Goal: Task Accomplishment & Management: Use online tool/utility

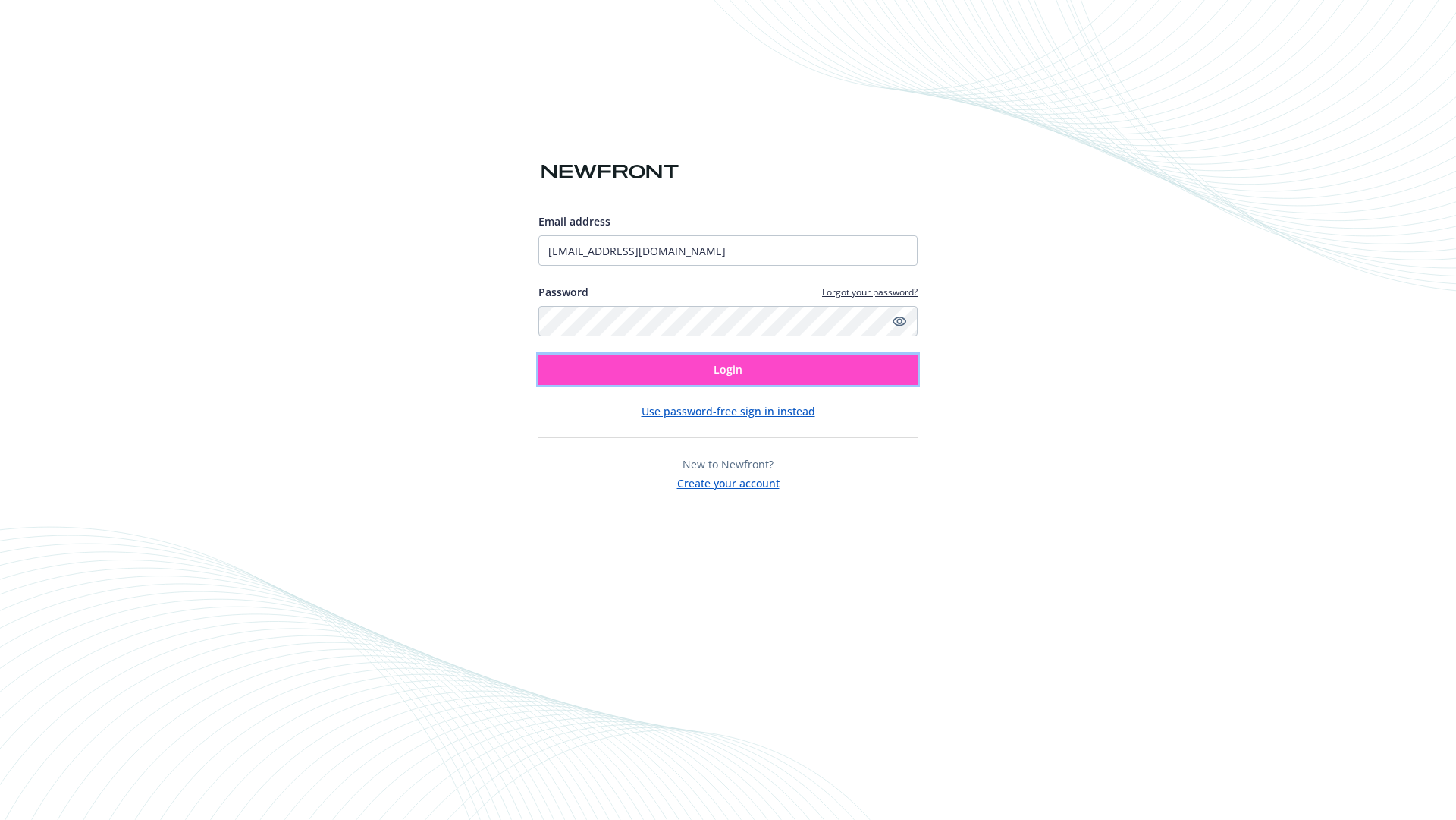
click at [728, 370] on span "Login" at bounding box center [728, 369] width 29 height 15
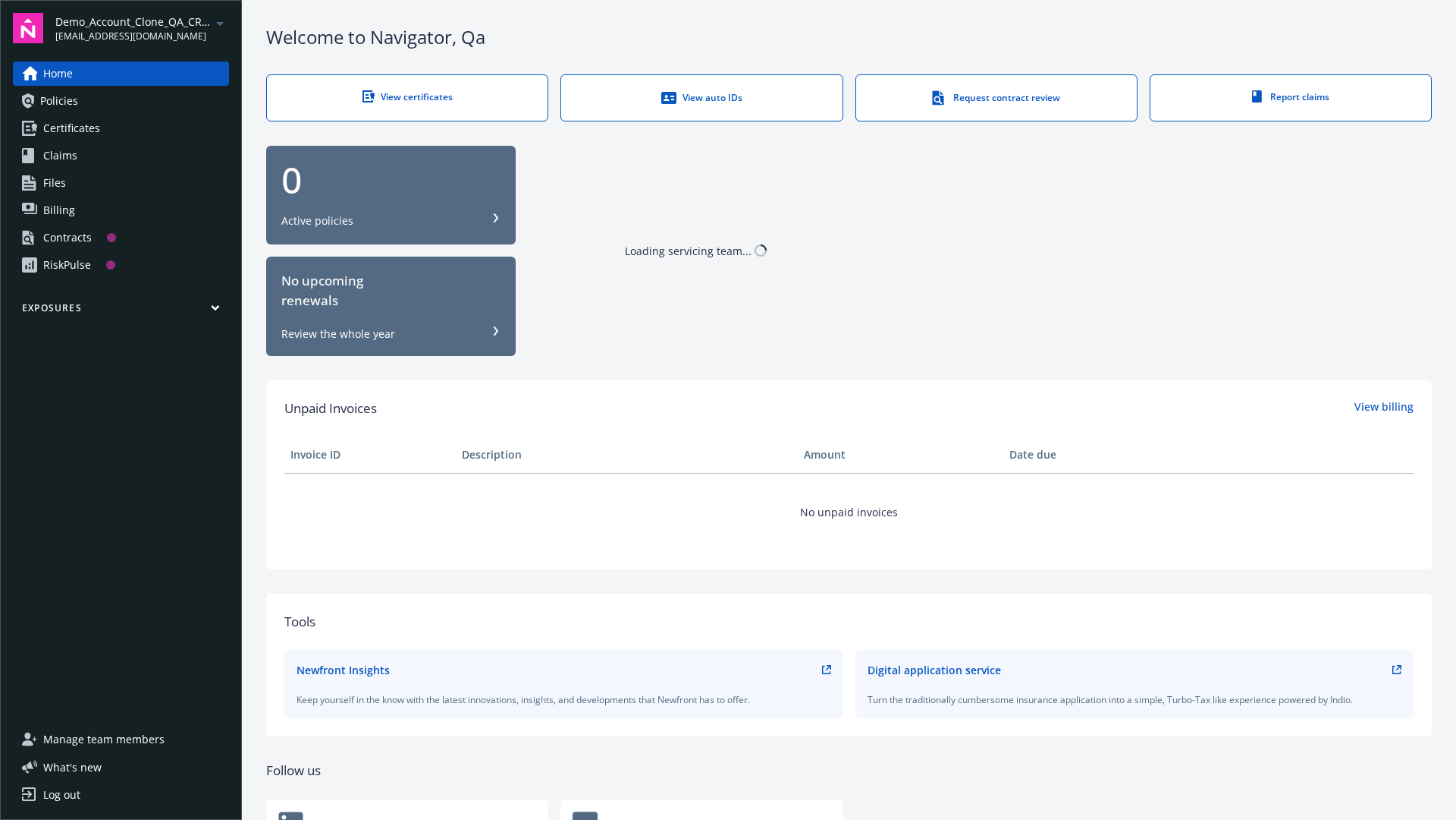
click at [142, 28] on span "Demo_Account_Clone_QA_CR_Tests_Prospect" at bounding box center [133, 21] width 155 height 16
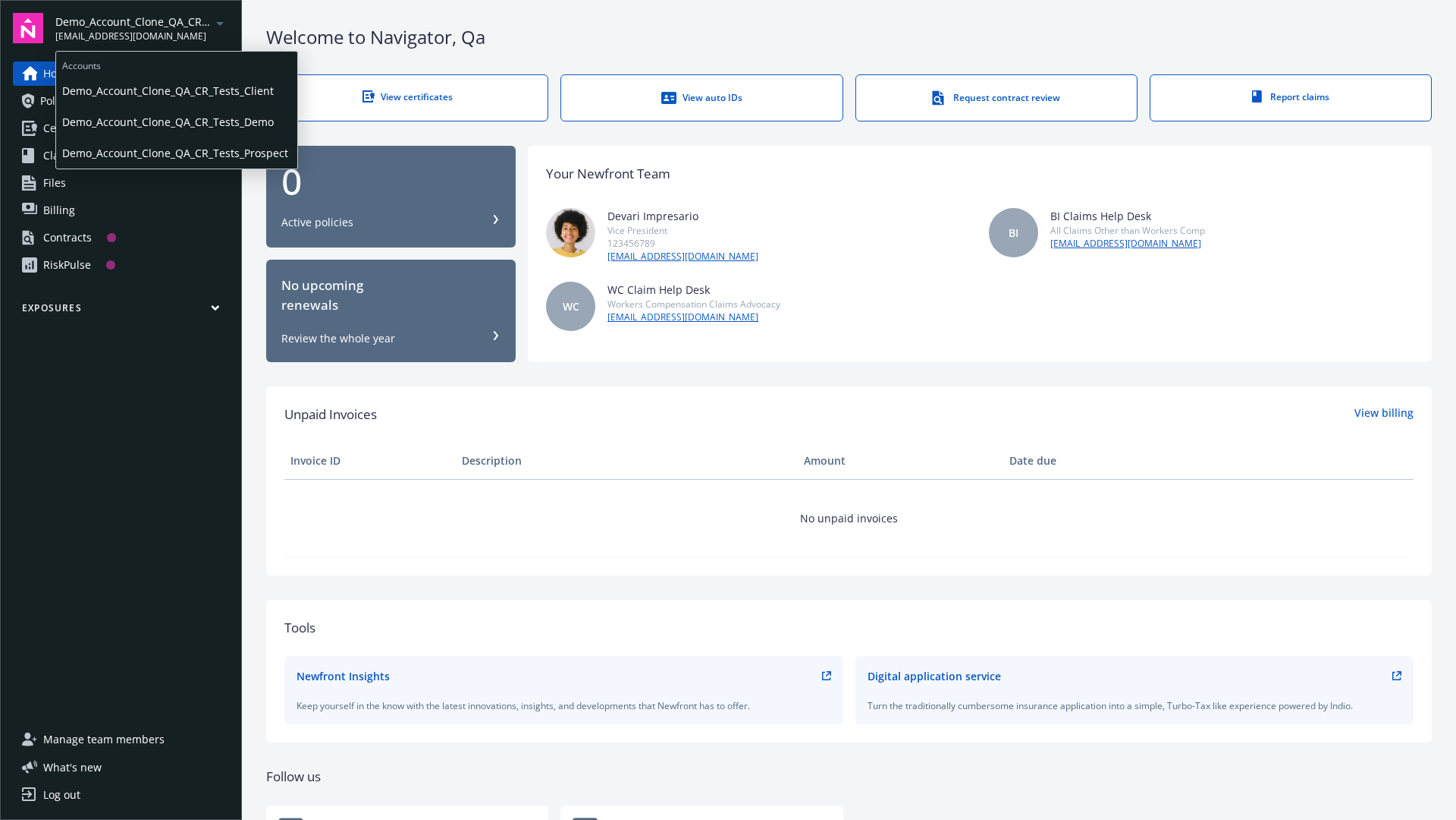
click at [176, 90] on span "Demo_Account_Clone_QA_CR_Tests_Client" at bounding box center [177, 90] width 229 height 31
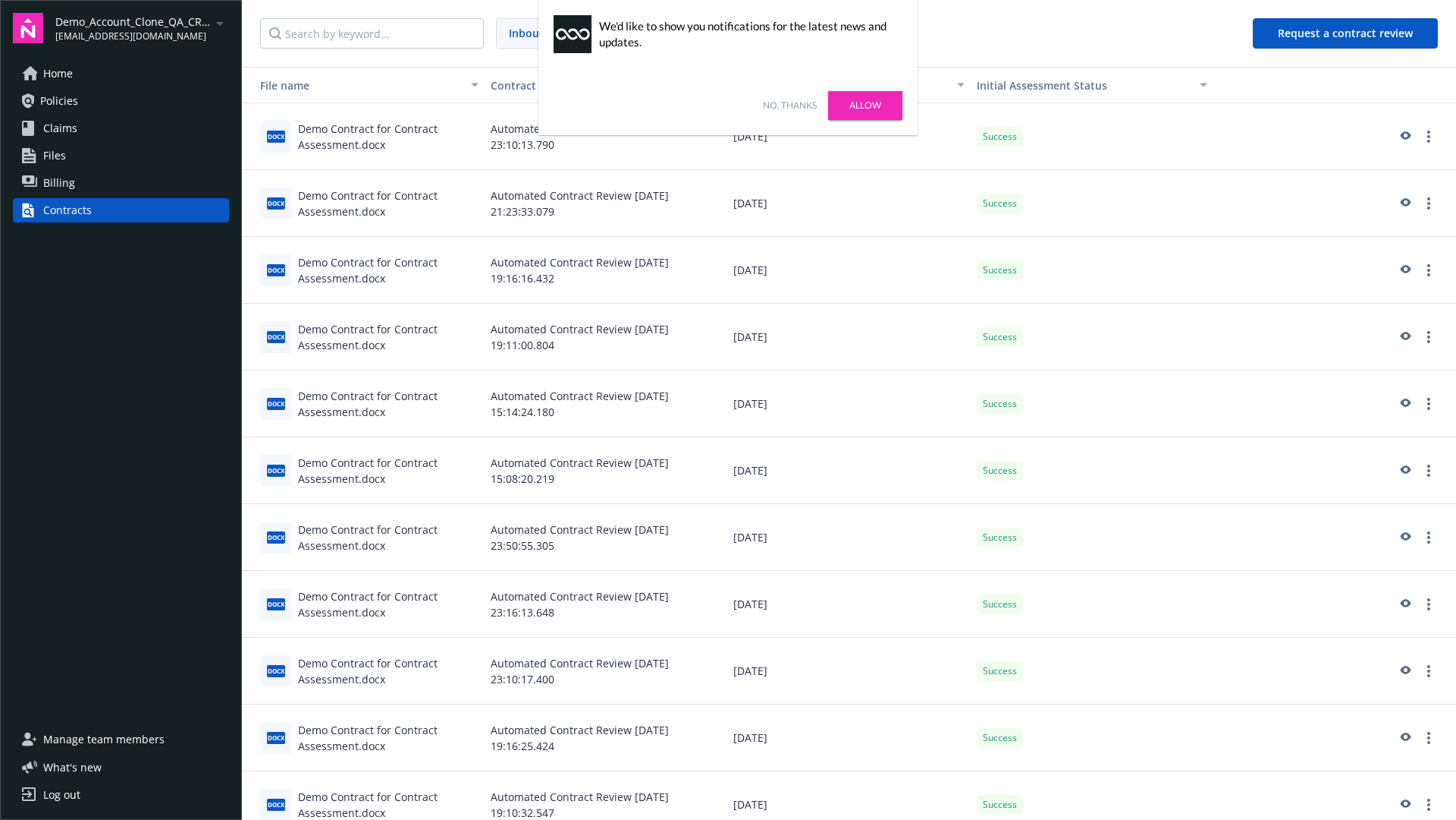
click at [790, 106] on link "No, thanks" at bounding box center [791, 106] width 54 height 14
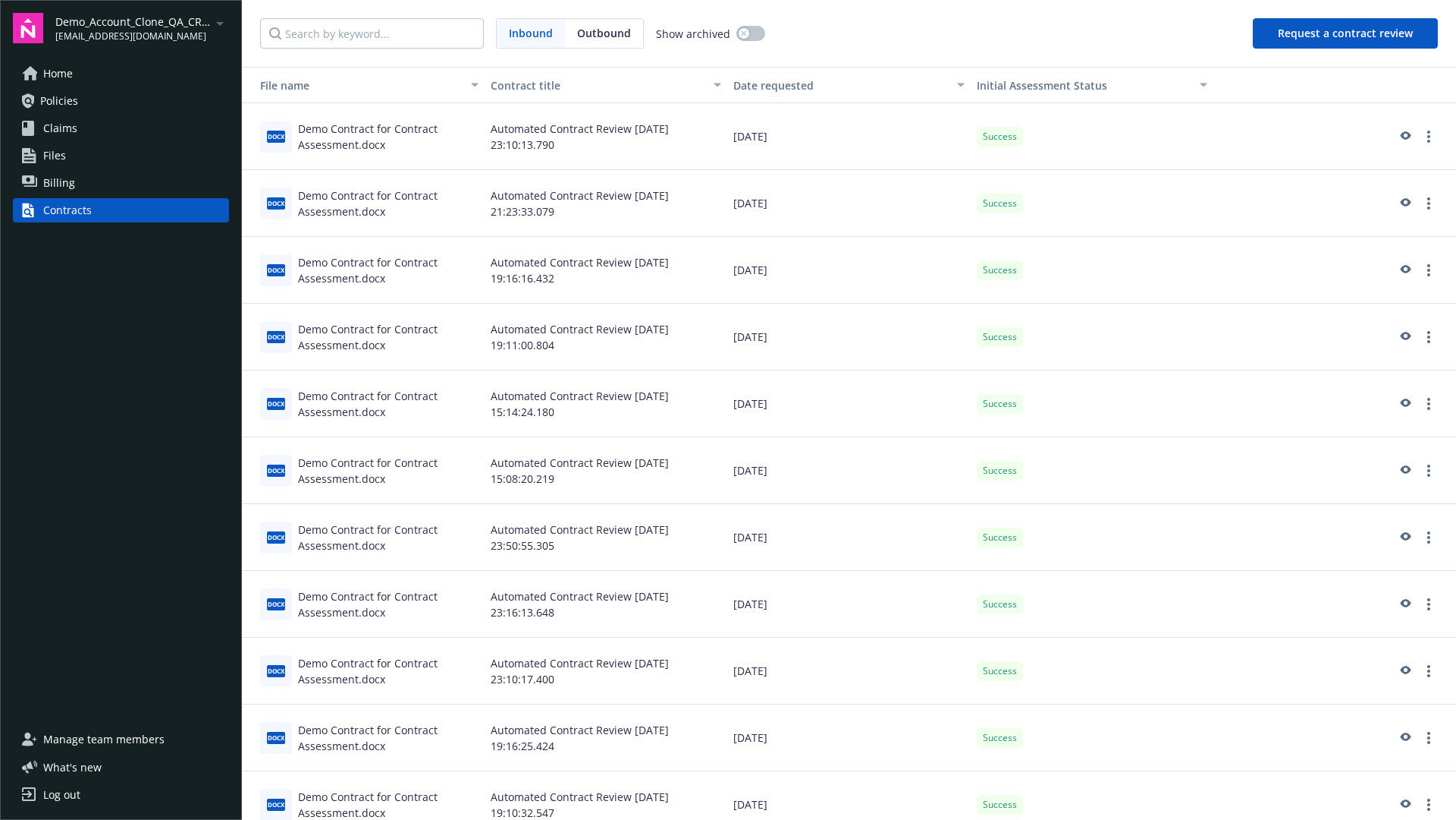
click at [1346, 33] on button "Request a contract review" at bounding box center [1345, 33] width 185 height 30
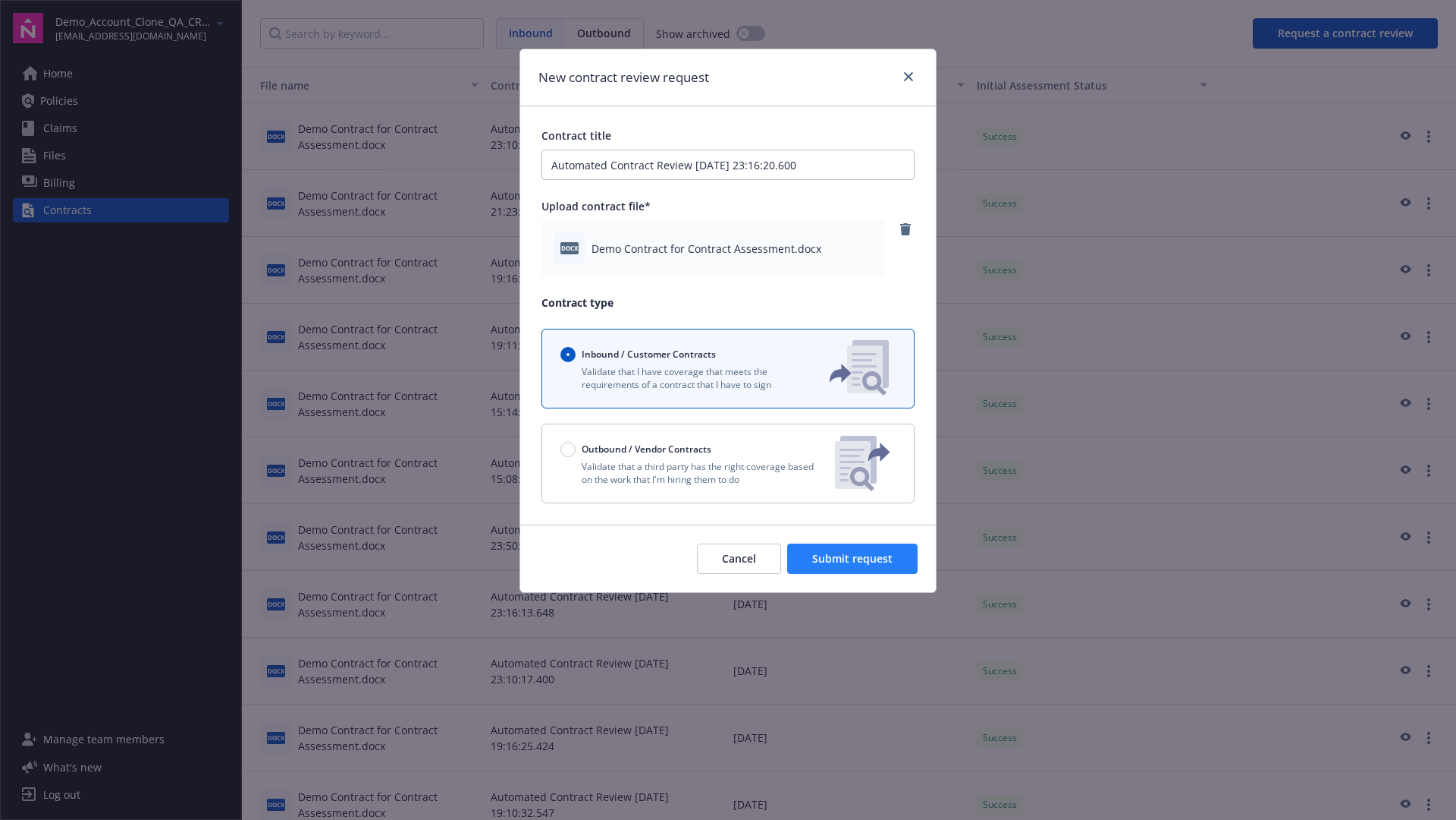
type input "Automated Contract Review 09-18-2025 23:16:20.600"
click at [854, 559] on span "Submit request" at bounding box center [853, 558] width 81 height 15
